Goal: Navigation & Orientation: Find specific page/section

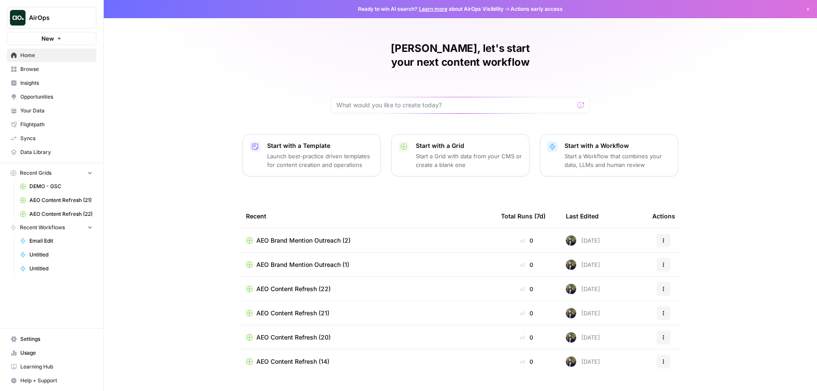
click at [37, 70] on span "Browse" at bounding box center [56, 69] width 72 height 8
click at [758, 76] on div "[PERSON_NAME], let's start your next content workflow Start with a Template Lau…" at bounding box center [460, 206] width 713 height 412
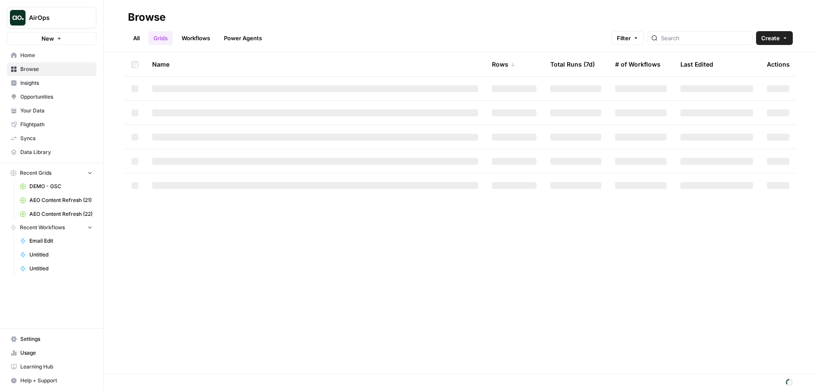
click at [49, 13] on span "AirOps" at bounding box center [55, 17] width 52 height 9
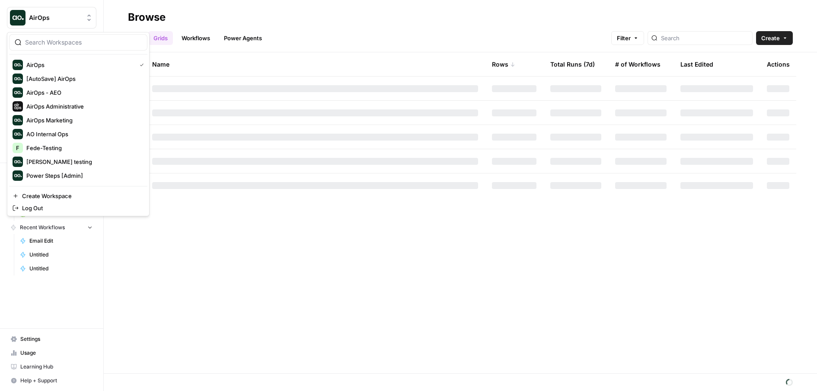
click at [388, 288] on div "Name Rows Total Runs (7d) # of Workflows Last Edited Actions" at bounding box center [460, 212] width 713 height 321
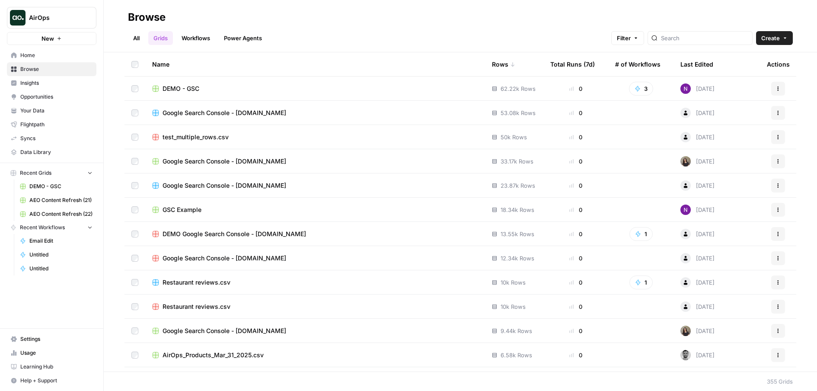
click at [58, 95] on span "Opportunities" at bounding box center [56, 97] width 72 height 8
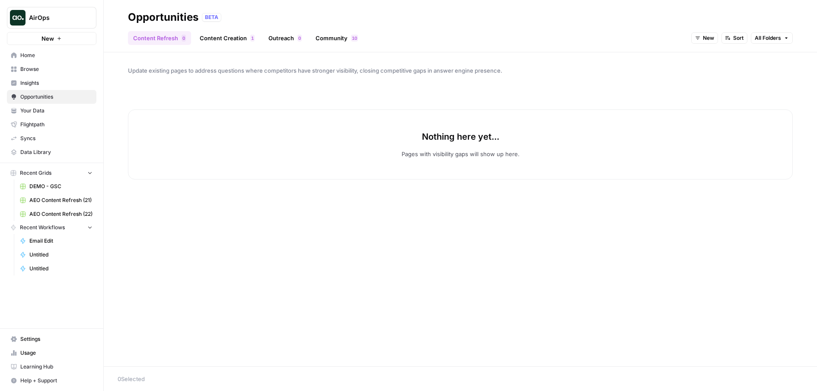
click at [224, 40] on link "Content Creation 1" at bounding box center [227, 38] width 65 height 14
